Goal: Transaction & Acquisition: Purchase product/service

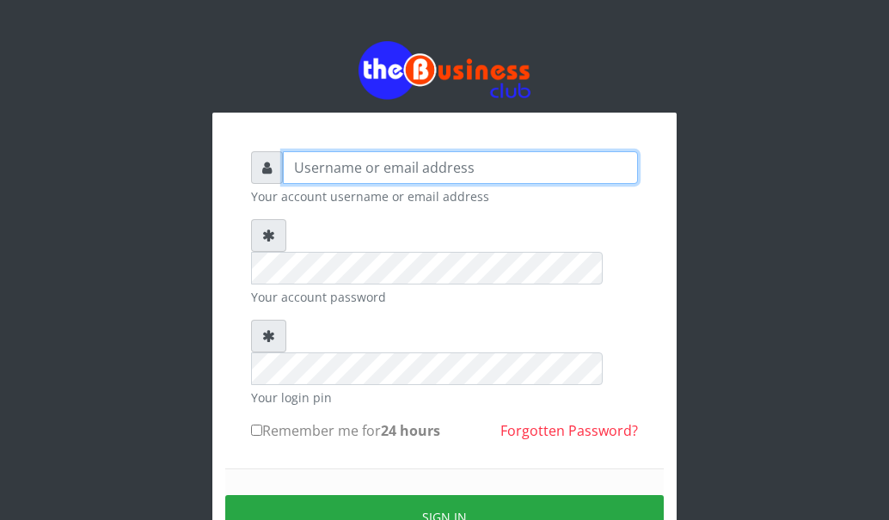
type input "[EMAIL_ADDRESS][DOMAIN_NAME]"
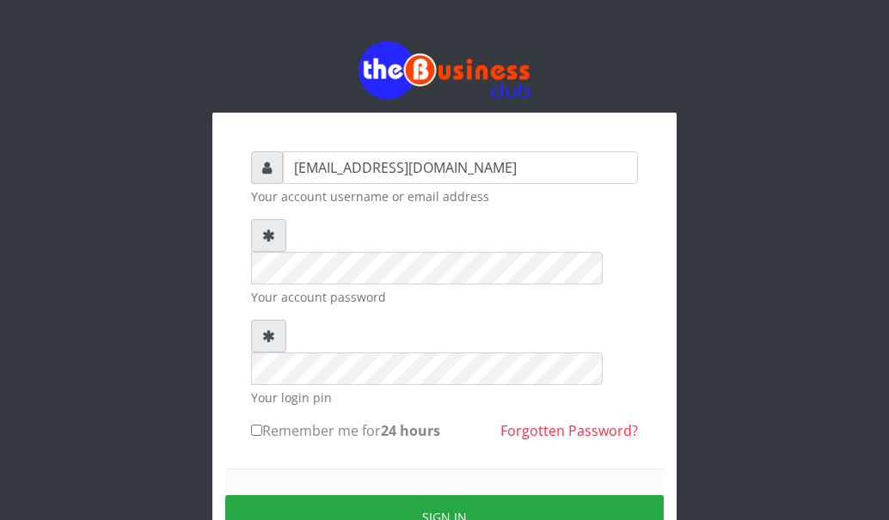
click at [255, 425] on input "Remember me for 24 hours" at bounding box center [256, 430] width 11 height 11
checkbox input "true"
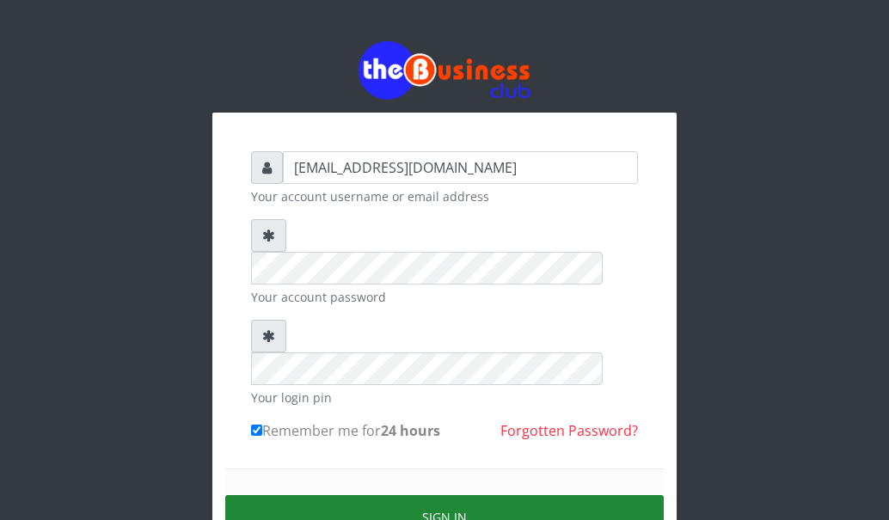
click at [302, 495] on button "Sign in" at bounding box center [444, 517] width 439 height 44
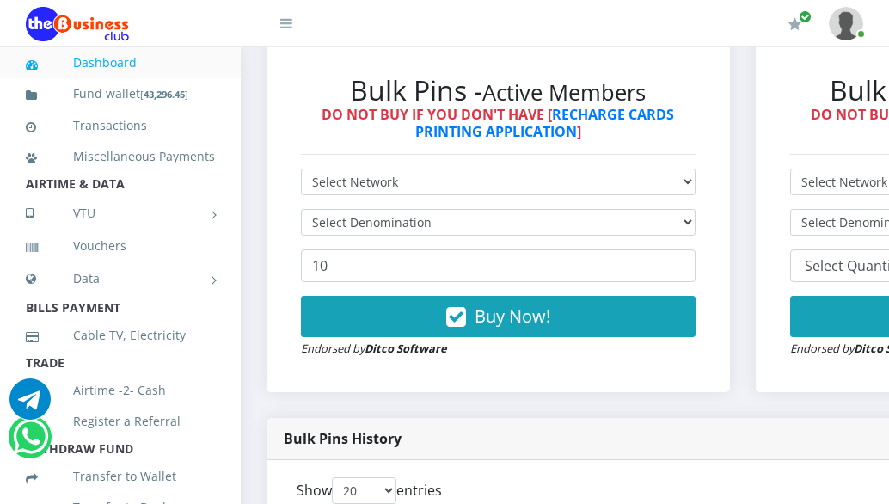
scroll to position [516, 0]
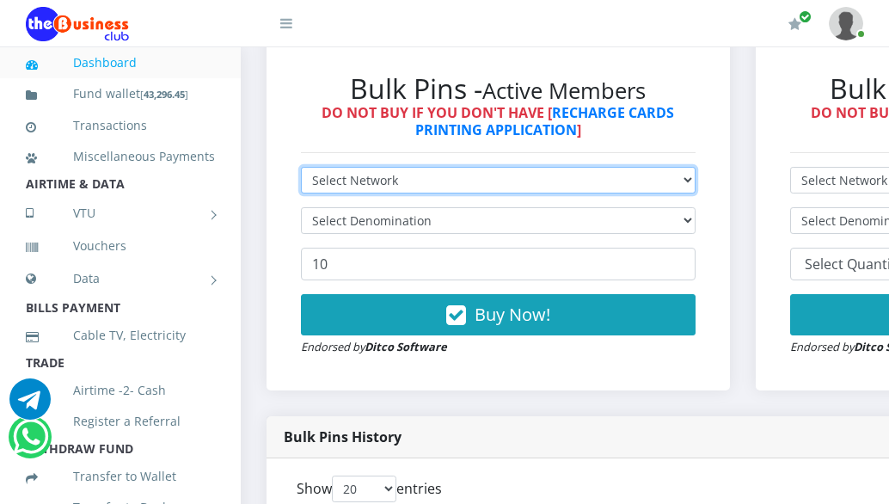
click at [359, 181] on select "Select Network MTN Globacom 9Mobile Airtel" at bounding box center [498, 180] width 395 height 27
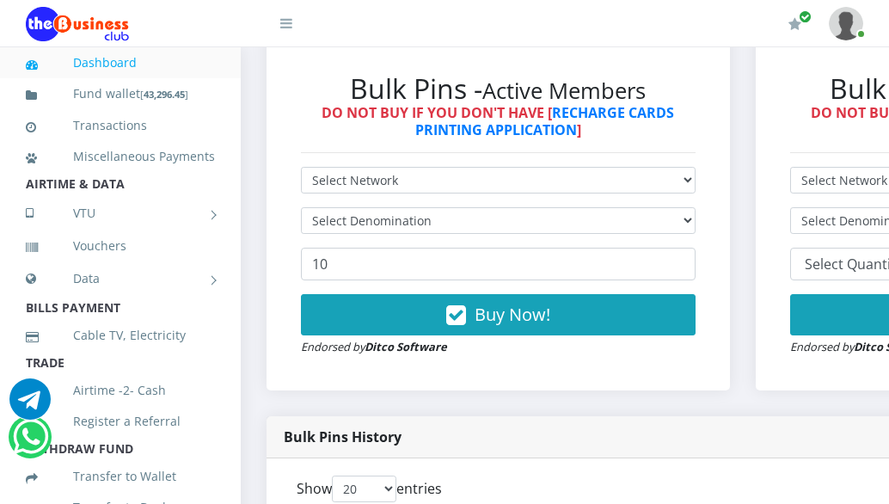
click at [322, 137] on h6 "DO NOT BUY IF YOU DON'T HAVE [ RECHARGE CARDS PRINTING APPLICATION ]" at bounding box center [498, 121] width 395 height 33
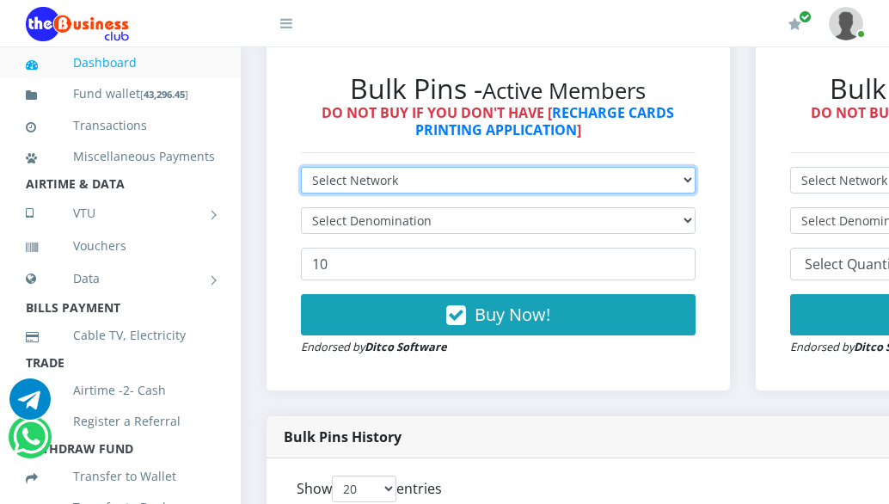
click at [362, 178] on select "Select Network MTN Globacom 9Mobile Airtel" at bounding box center [498, 180] width 395 height 27
select select "MTN"
click at [301, 169] on select "Select Network MTN Globacom 9Mobile Airtel" at bounding box center [498, 180] width 395 height 27
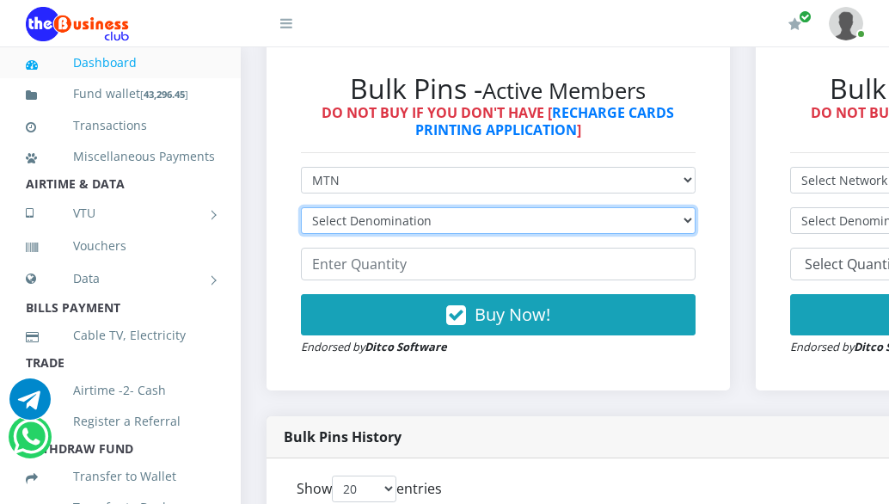
click at [376, 219] on select "Select Denomination MTN NGN100 - ₦96.99 MTN NGN200 - ₦193.98 MTN NGN400 - ₦387.…" at bounding box center [498, 220] width 395 height 27
select select "193.98-200"
click at [301, 210] on select "Select Denomination MTN NGN100 - ₦96.99 MTN NGN200 - ₦193.98 MTN NGN400 - ₦387.…" at bounding box center [498, 220] width 395 height 27
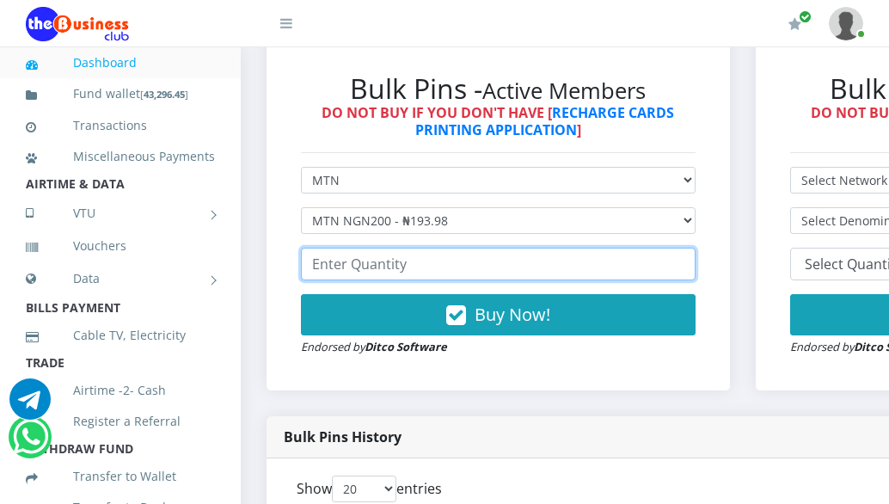
click at [380, 269] on input "number" at bounding box center [498, 264] width 395 height 33
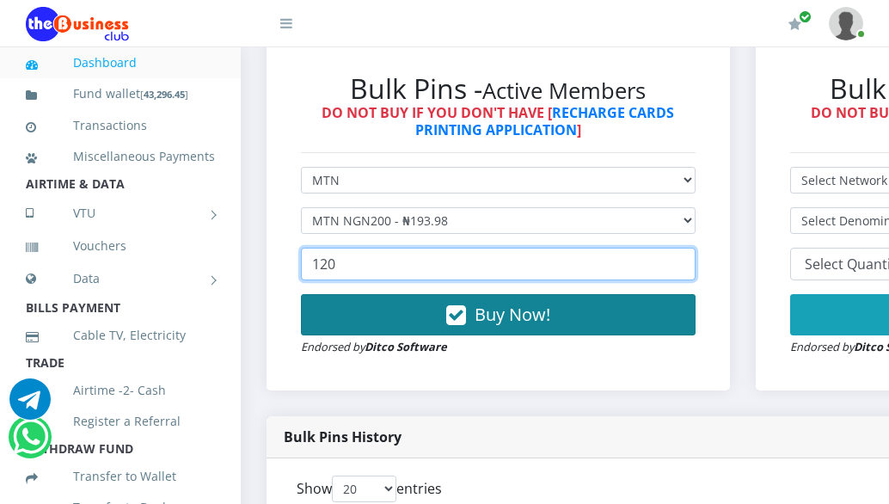
type input "120"
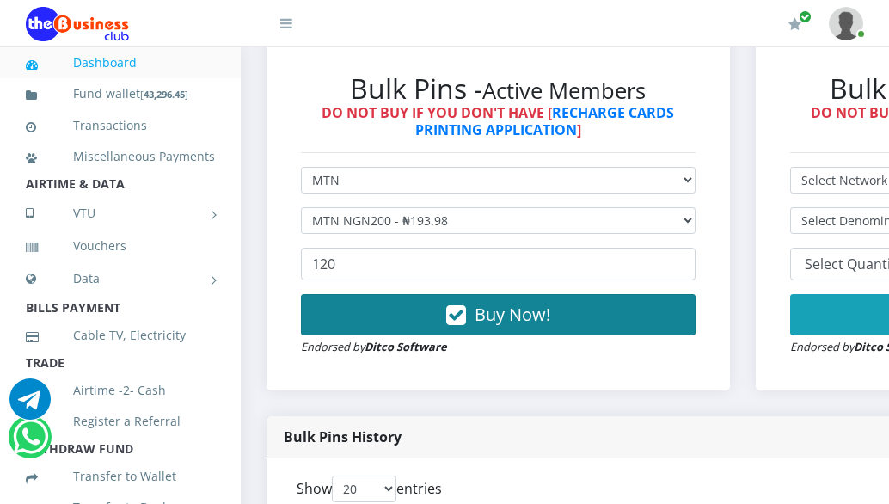
click at [438, 327] on button "Buy Now!" at bounding box center [498, 314] width 395 height 41
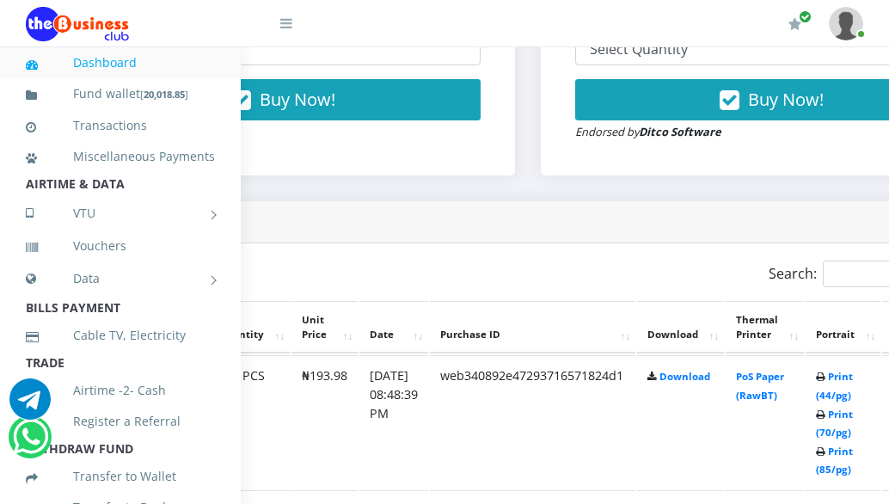
scroll to position [731, 379]
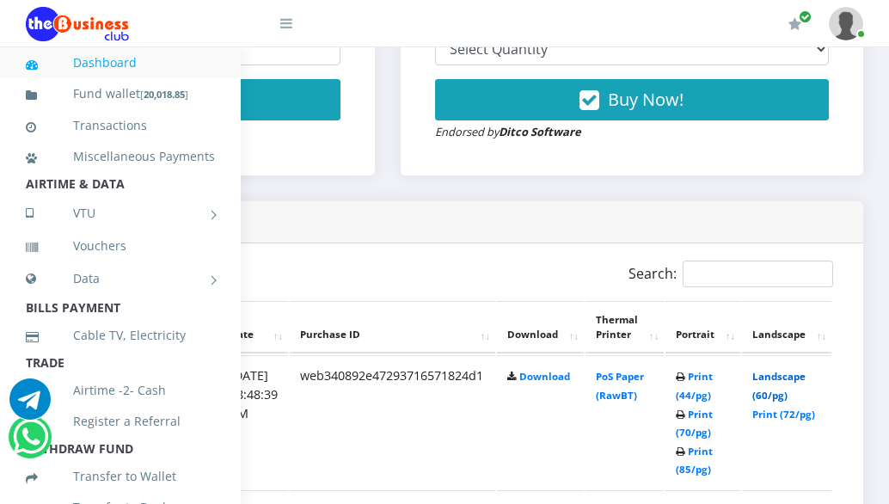
click at [767, 377] on link "Landscape (60/pg)" at bounding box center [778, 386] width 53 height 32
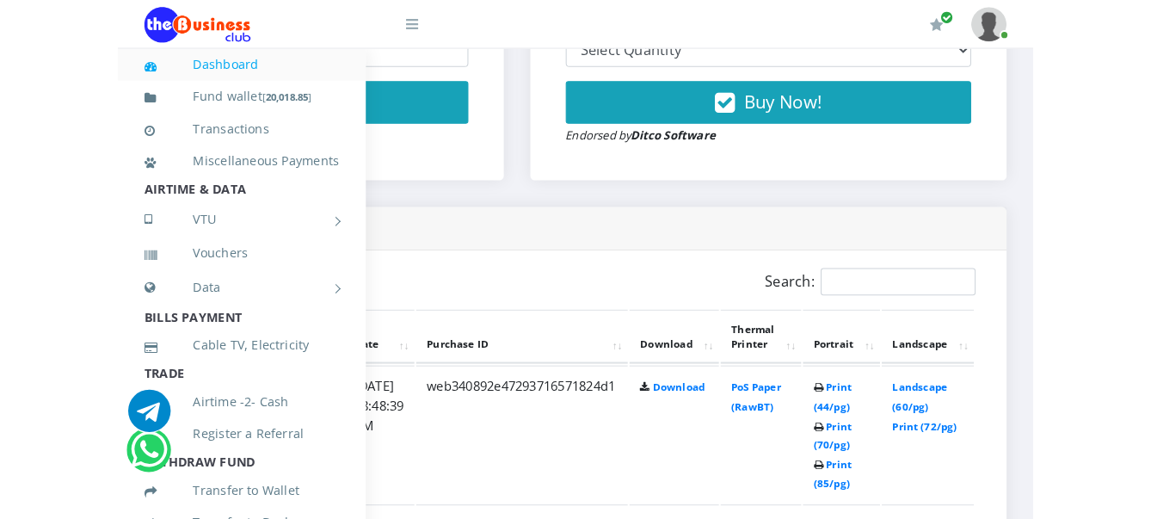
scroll to position [731, 118]
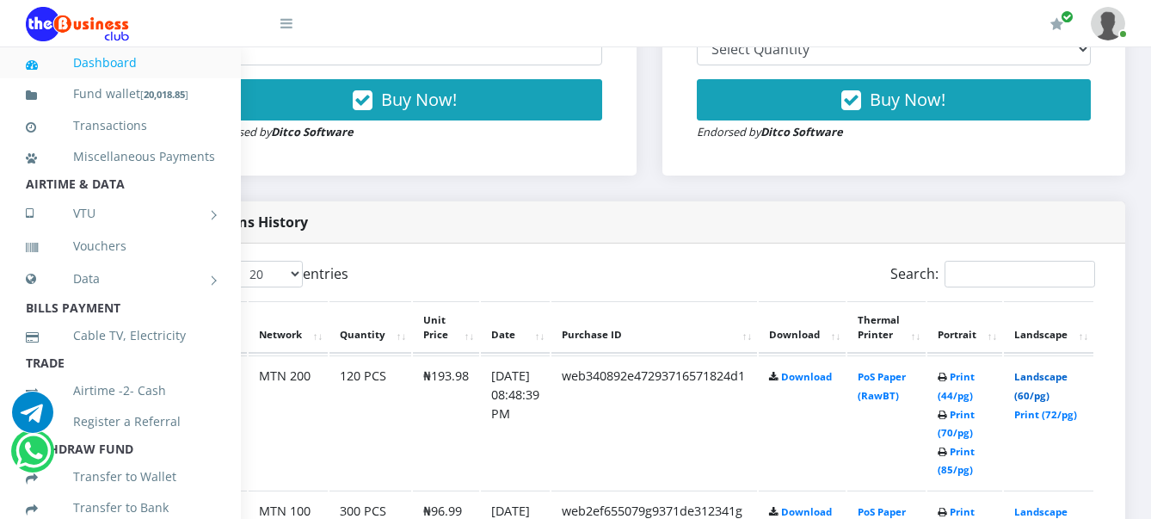
click at [905, 377] on link "Landscape (60/pg)" at bounding box center [1040, 386] width 53 height 32
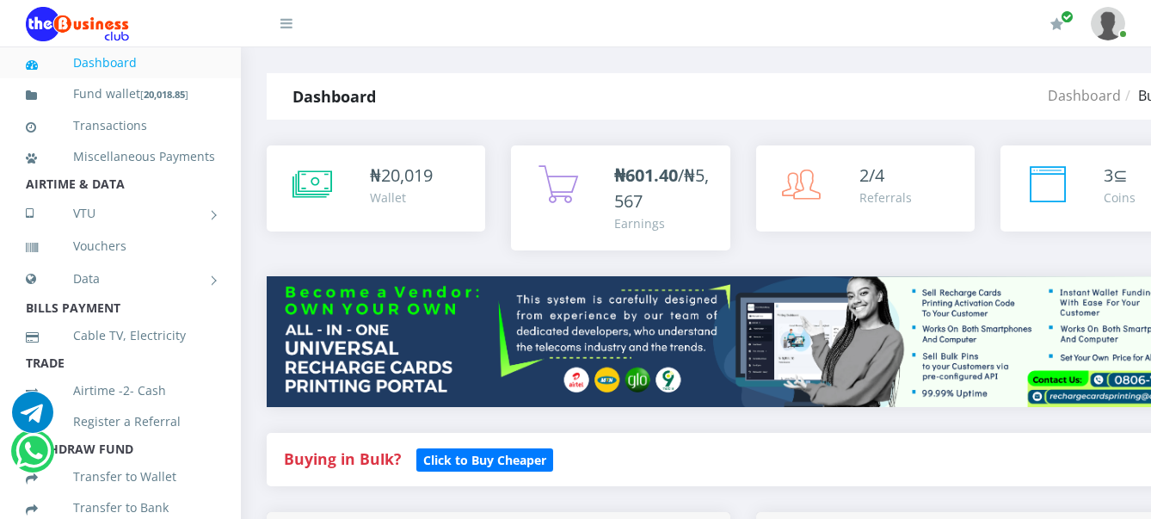
scroll to position [730, 118]
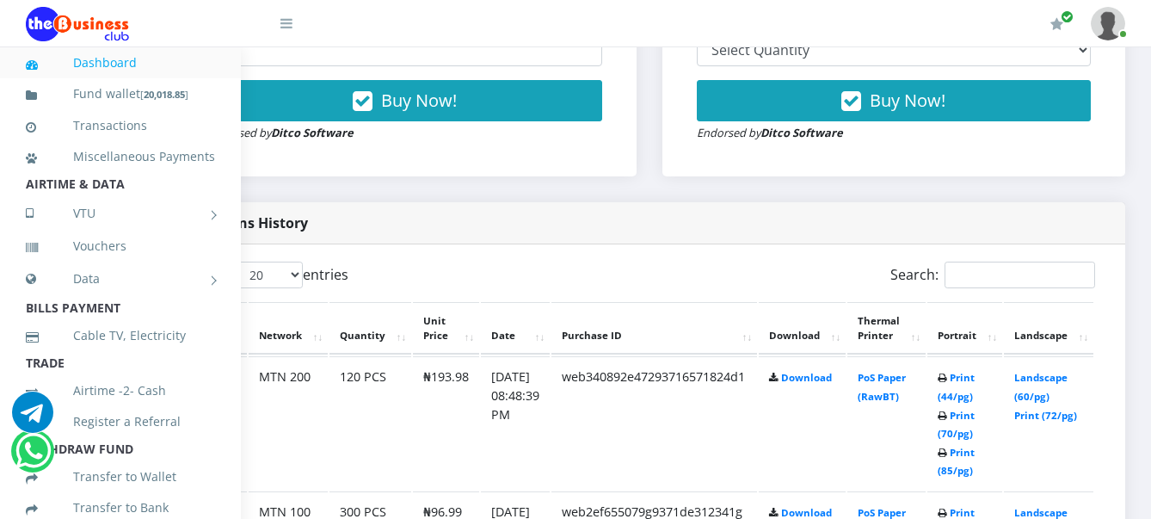
click at [439, 159] on div "Bulk Pins - Active Members DO NOT BUY IF YOU DON'T HAVE [ RECHARGE CARDS PRINTI…" at bounding box center [404, 0] width 429 height 318
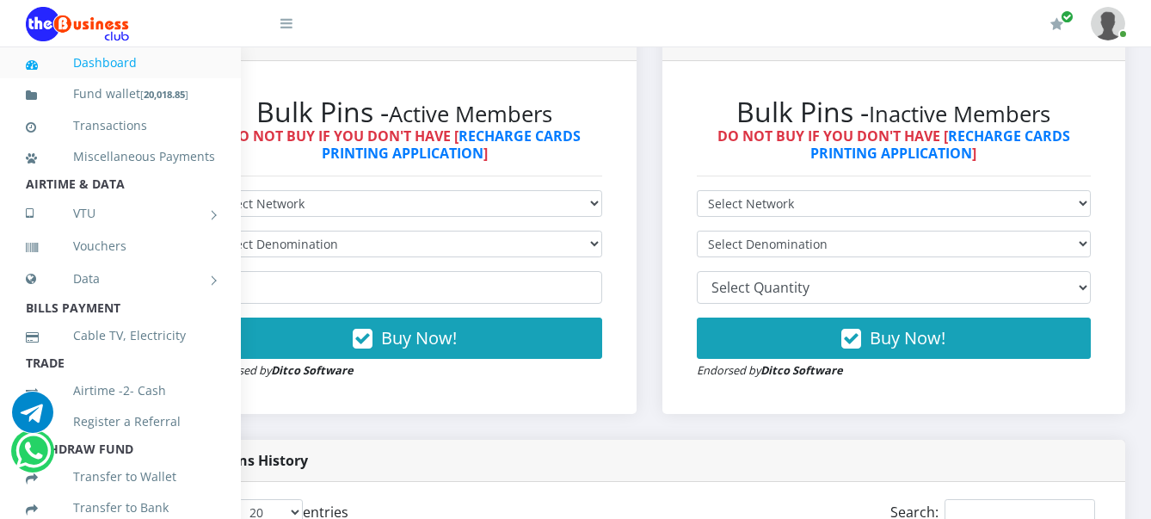
scroll to position [472, 118]
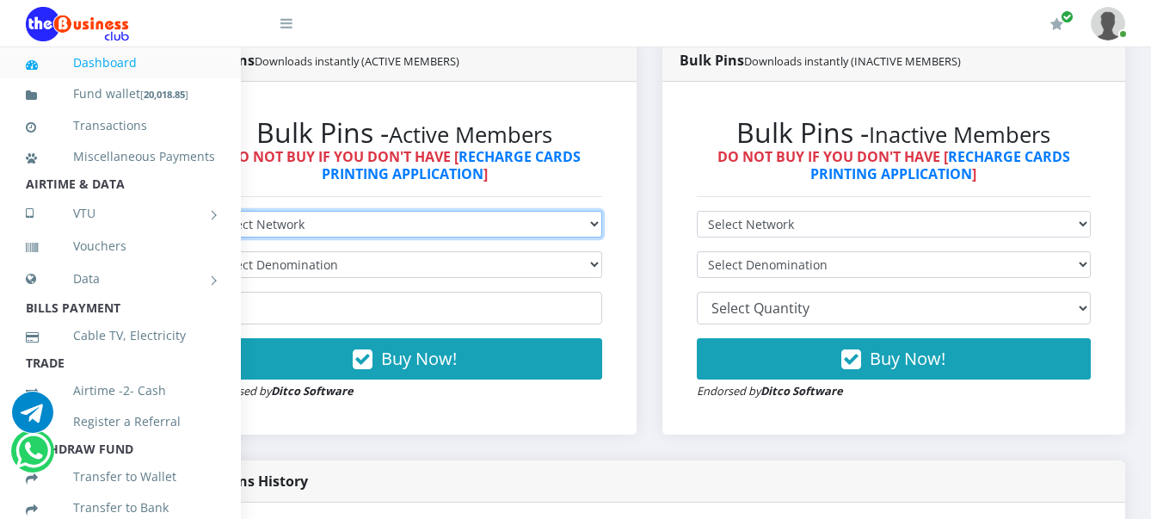
click at [479, 230] on select "Select Network MTN Globacom 9Mobile Airtel" at bounding box center [404, 224] width 395 height 27
select select "MTN"
click at [207, 213] on select "Select Network MTN Globacom 9Mobile Airtel" at bounding box center [404, 224] width 395 height 27
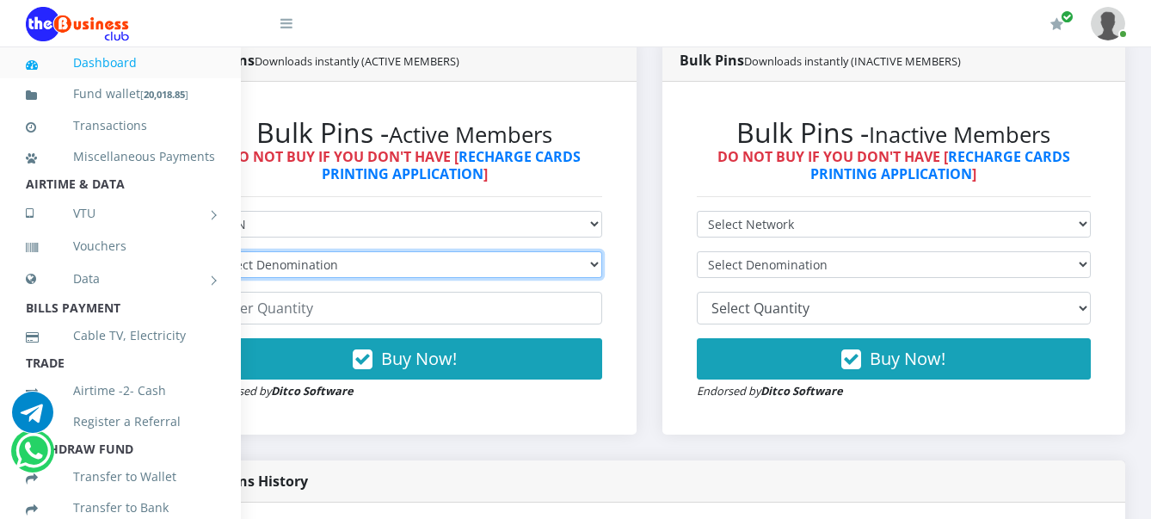
click at [295, 273] on select "Select Denomination MTN NGN100 - ₦96.99 MTN NGN200 - ₦193.98 MTN NGN400 - ₦387.…" at bounding box center [404, 264] width 395 height 27
select select "484.95-500"
click at [207, 254] on select "Select Denomination MTN NGN100 - ₦96.99 MTN NGN200 - ₦193.98 MTN NGN400 - ₦387.…" at bounding box center [404, 264] width 395 height 27
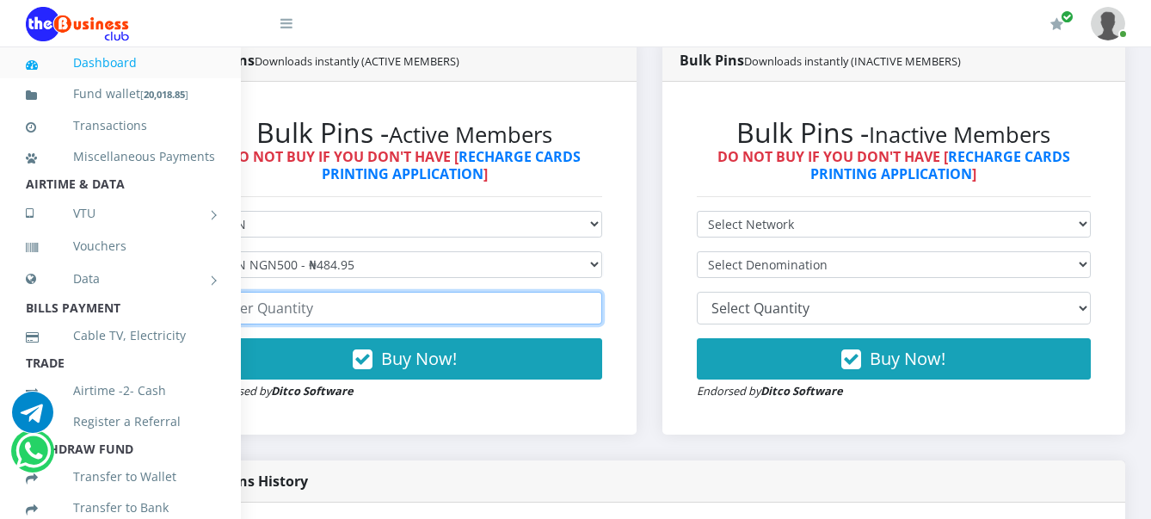
click at [343, 316] on input "number" at bounding box center [404, 308] width 395 height 33
type input "24"
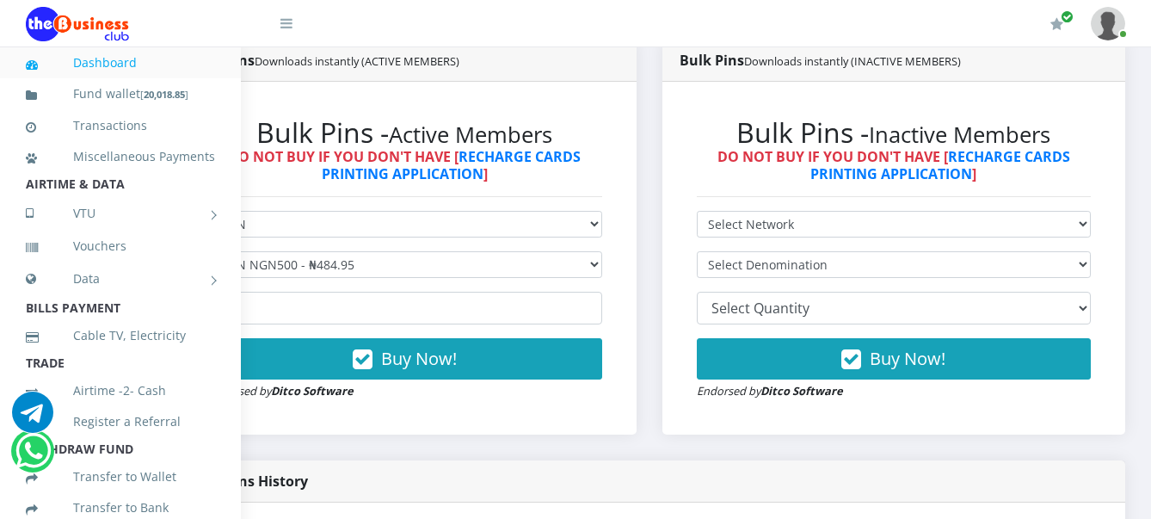
click at [288, 449] on div "Bulk Pins Downloads instantly (ACTIVE MEMBERS) Bulk Pins - Active Members DO NO…" at bounding box center [404, 250] width 489 height 421
click at [109, 63] on link "Dashboard" at bounding box center [120, 63] width 189 height 40
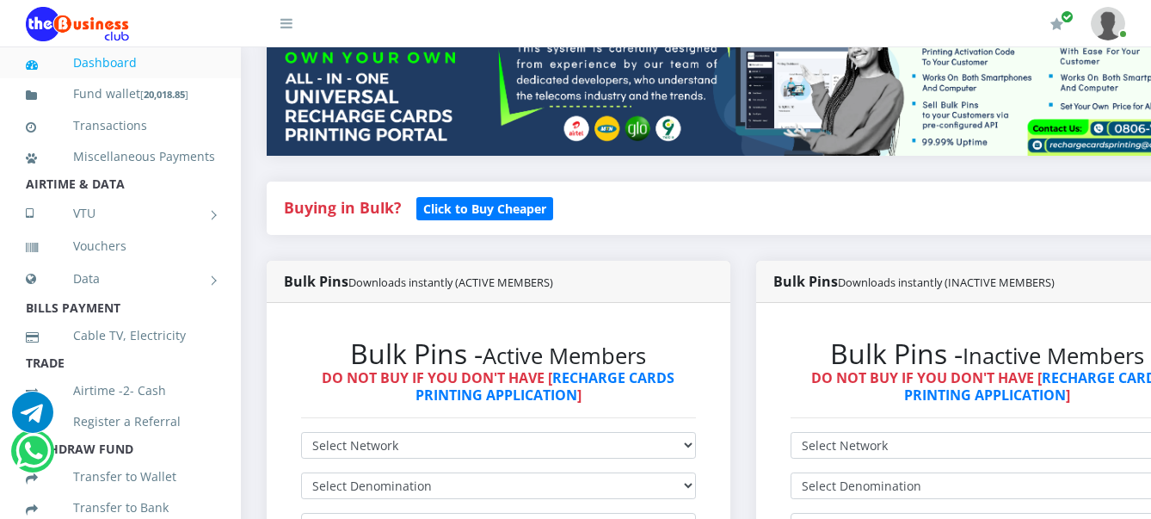
scroll to position [516, 0]
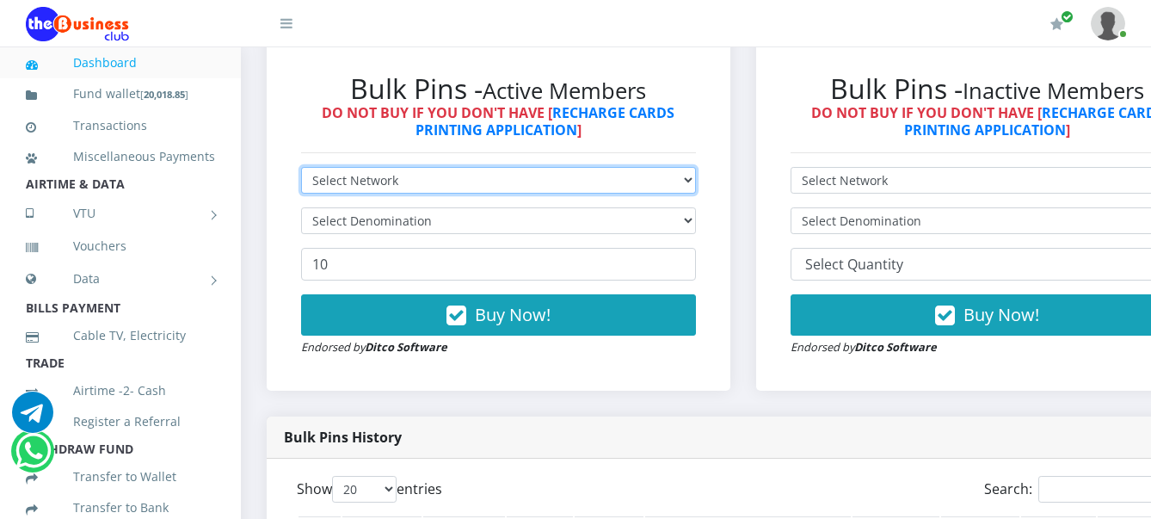
click at [386, 183] on select "Select Network MTN Globacom 9Mobile Airtel" at bounding box center [498, 180] width 395 height 27
select select "MTN"
click at [301, 169] on select "Select Network MTN Globacom 9Mobile Airtel" at bounding box center [498, 180] width 395 height 27
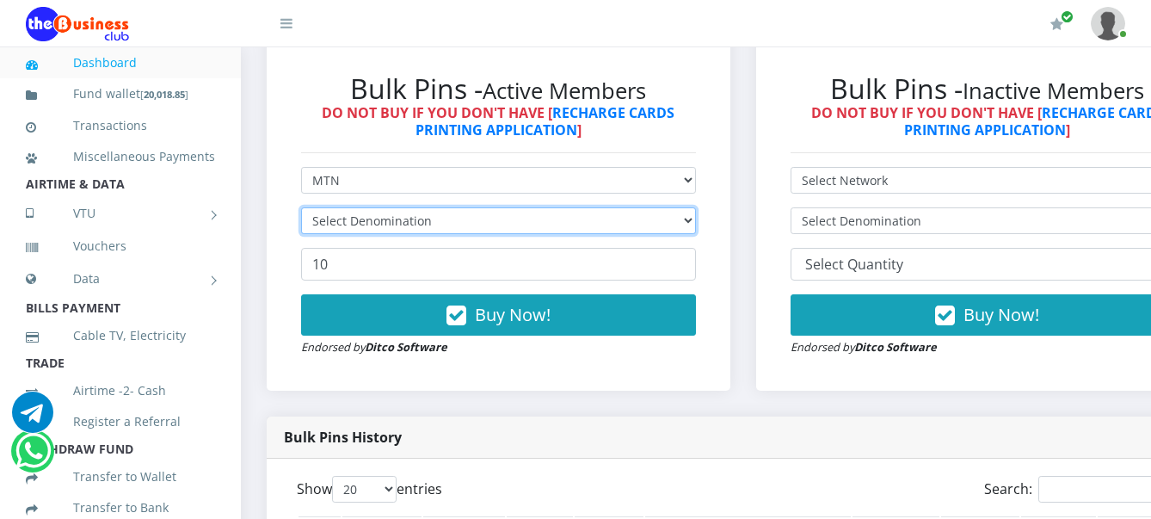
click at [372, 222] on select "Select Denomination" at bounding box center [498, 220] width 395 height 27
select select "484.95-500"
click at [301, 210] on select "Select Denomination MTN NGN100 - ₦96.99 MTN NGN200 - ₦193.98 MTN NGN400 - ₦387.…" at bounding box center [498, 220] width 395 height 27
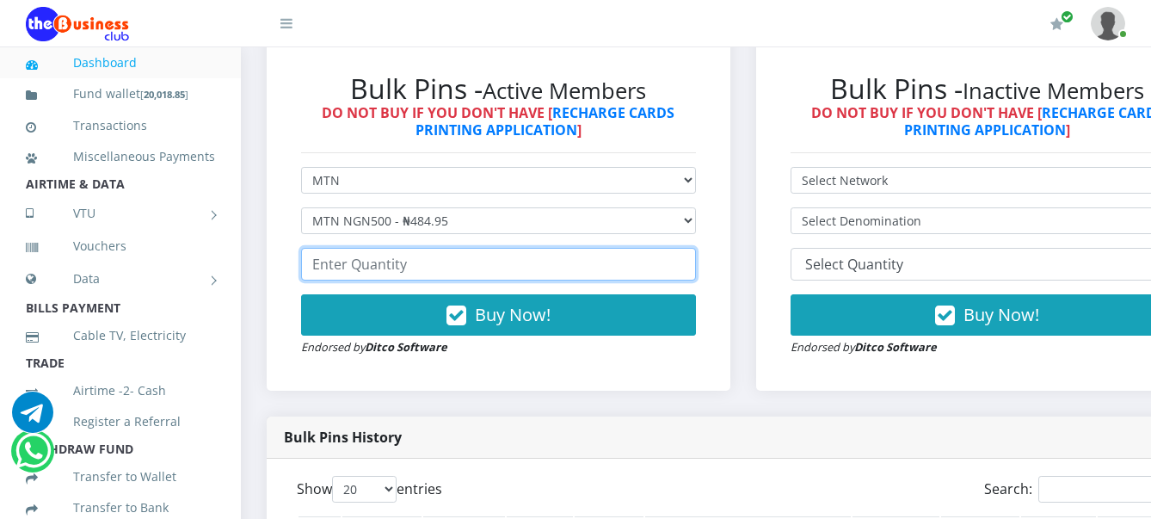
click at [402, 267] on input "number" at bounding box center [498, 264] width 395 height 33
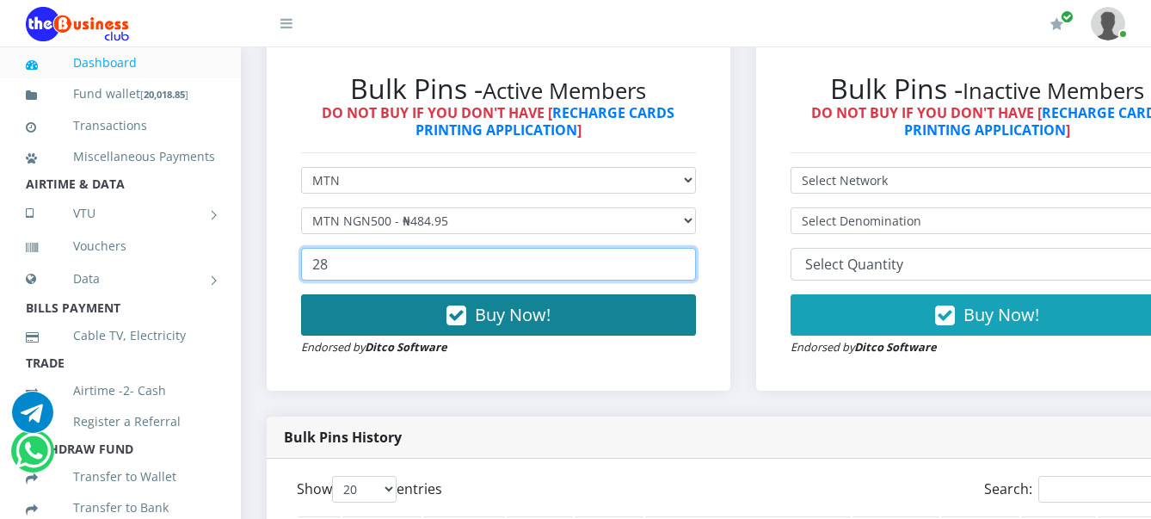
type input "28"
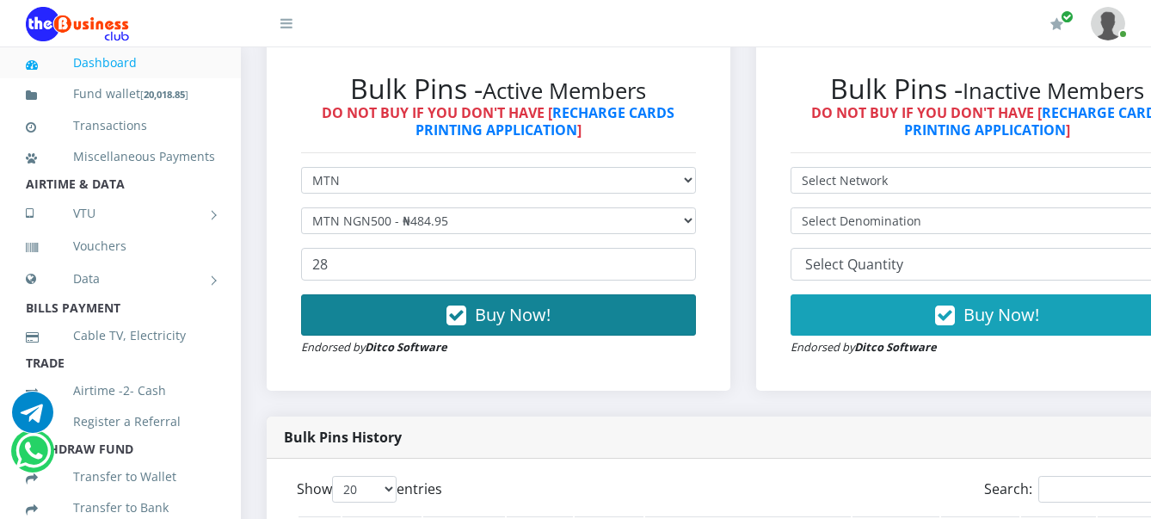
click at [465, 318] on icon "button" at bounding box center [456, 315] width 20 height 17
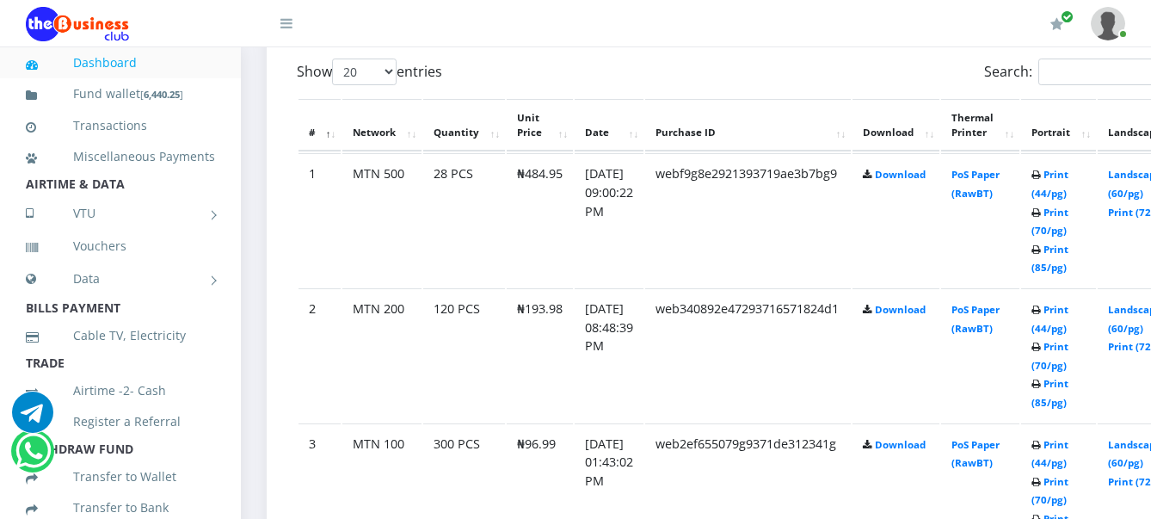
scroll to position [946, 0]
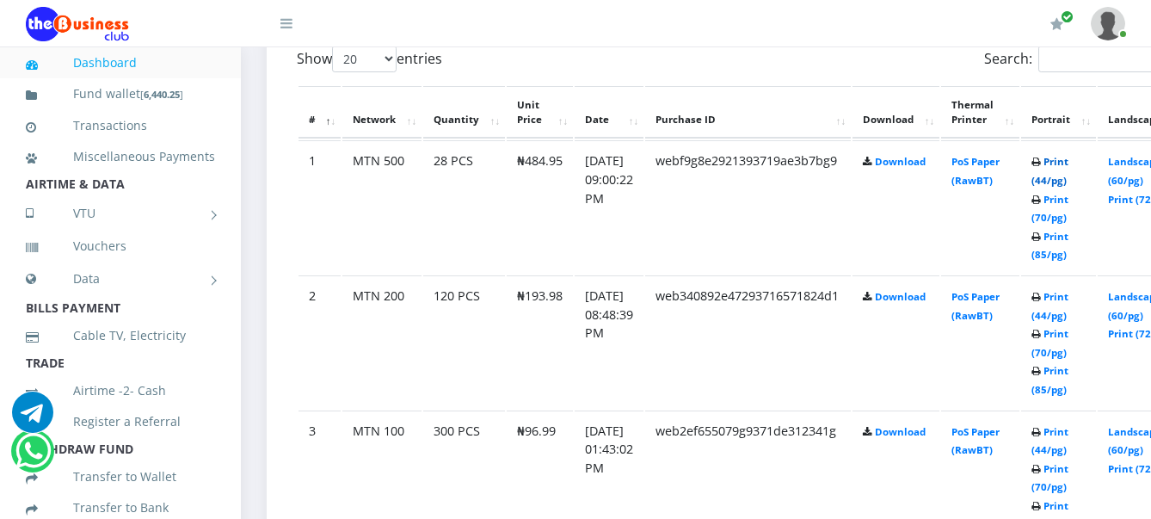
click at [1068, 165] on link "Print (44/pg)" at bounding box center [1049, 171] width 37 height 32
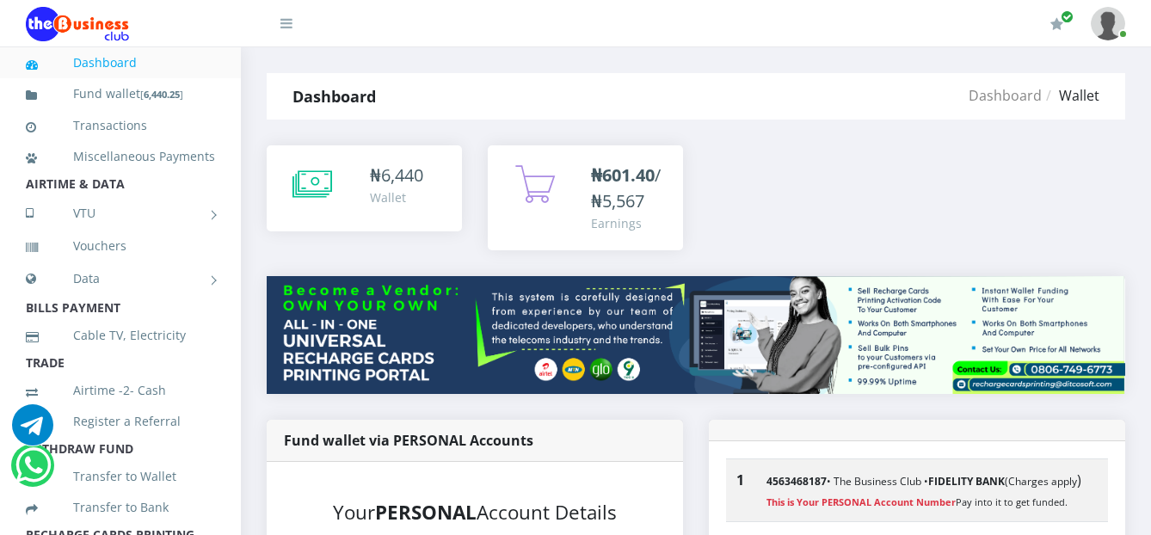
click at [107, 64] on link "Dashboard" at bounding box center [120, 63] width 189 height 40
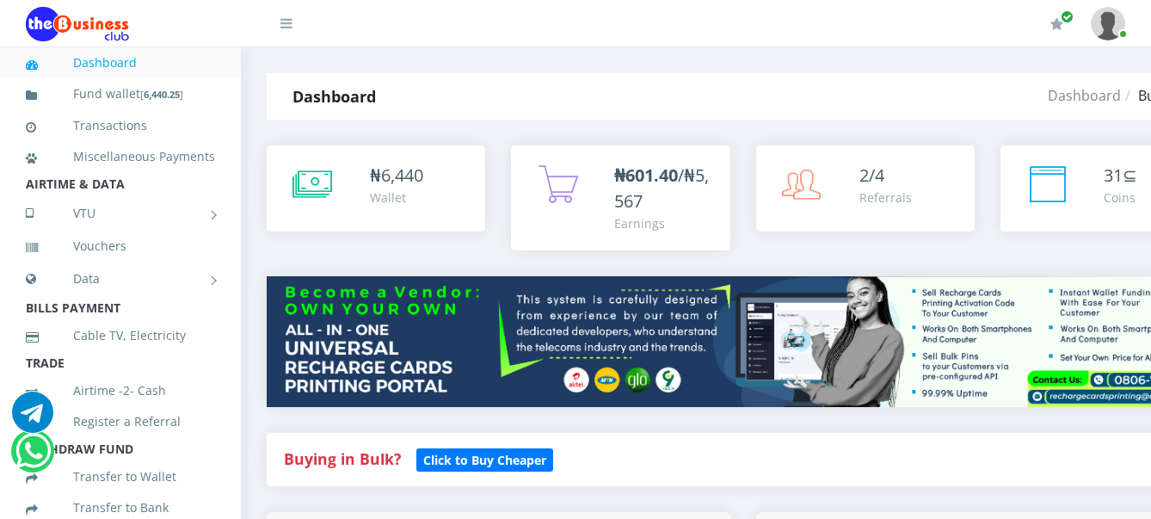
click at [346, 196] on div "₦ 6,440 Wallet" at bounding box center [376, 189] width 184 height 52
